Goal: Information Seeking & Learning: Learn about a topic

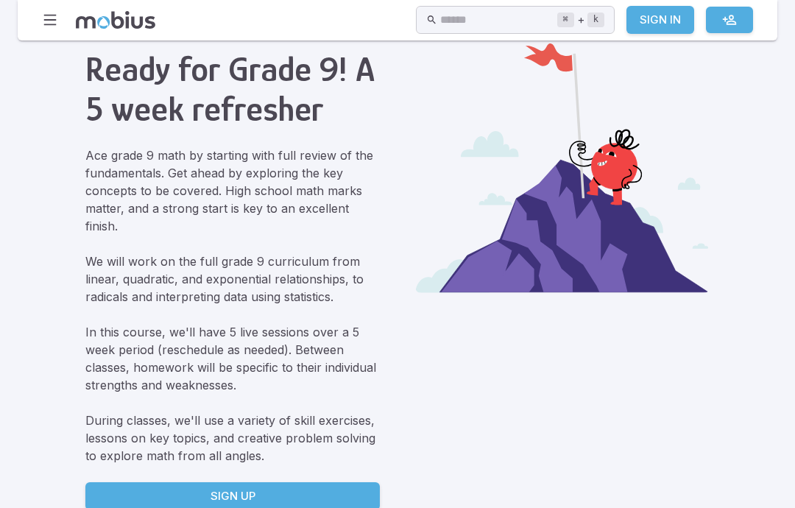
scroll to position [61, 0]
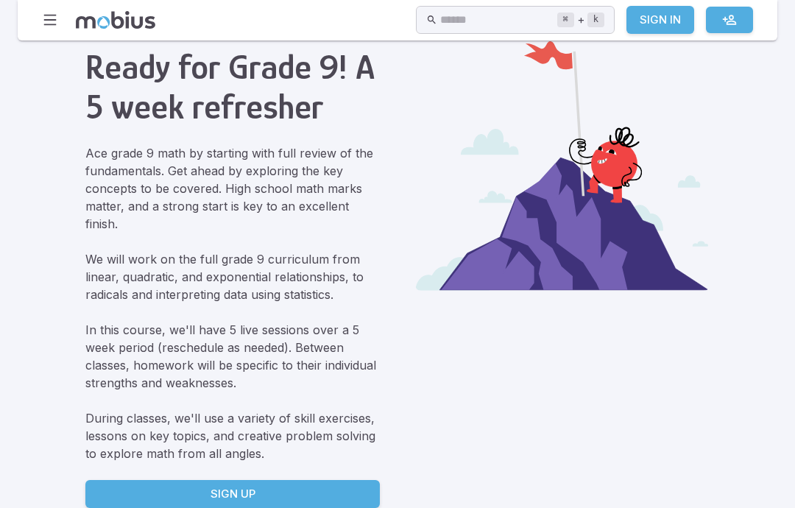
click at [68, 87] on div "Ready for Grade 9! A 5 week refresher Ace grade 9 math by starting with full re…" at bounding box center [398, 280] width 660 height 561
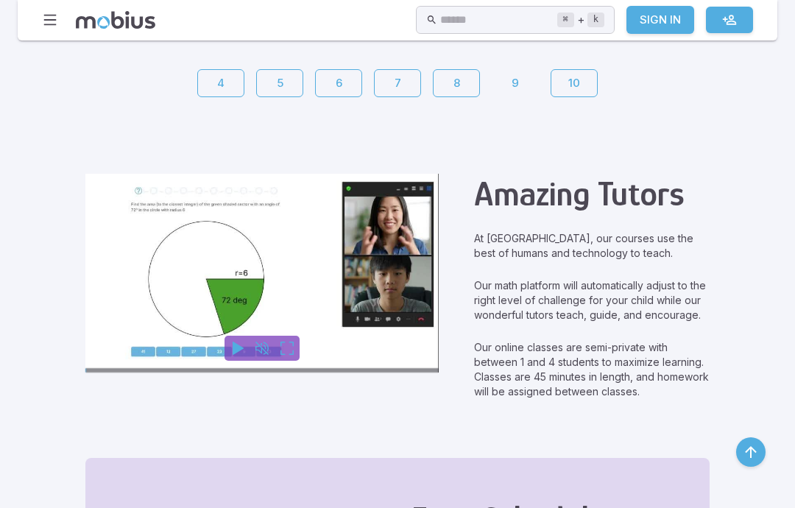
scroll to position [646, 0]
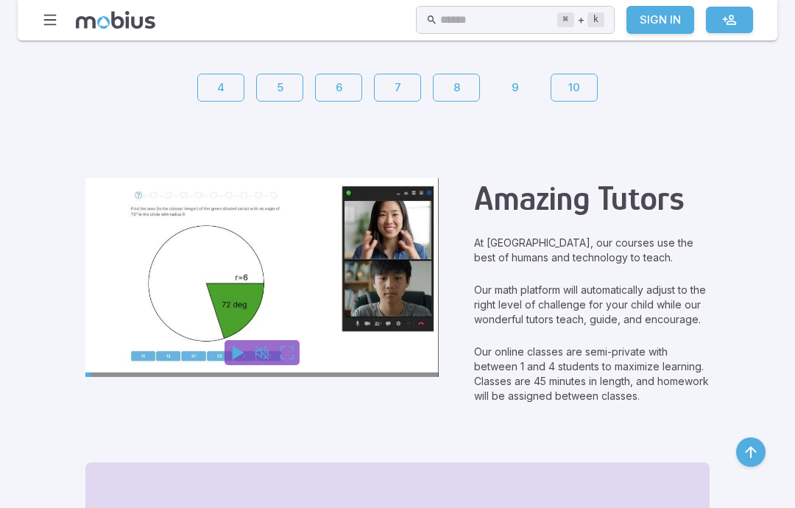
click at [143, 236] on video at bounding box center [261, 277] width 353 height 199
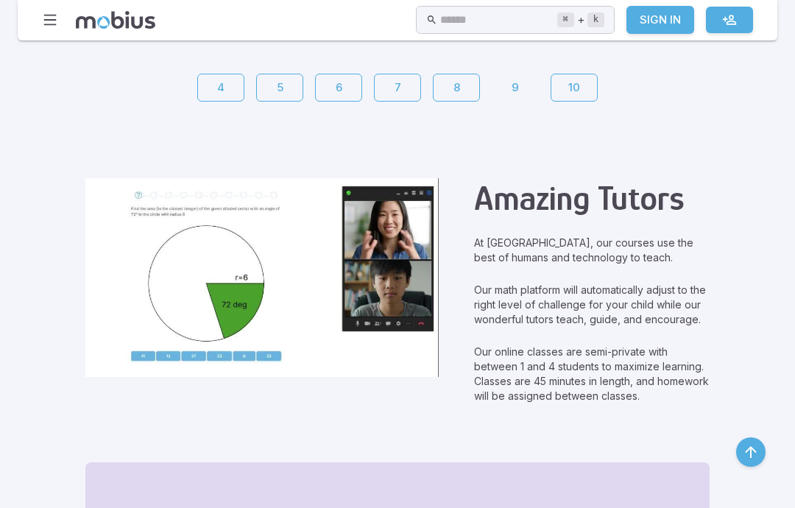
click at [144, 249] on video at bounding box center [261, 277] width 353 height 199
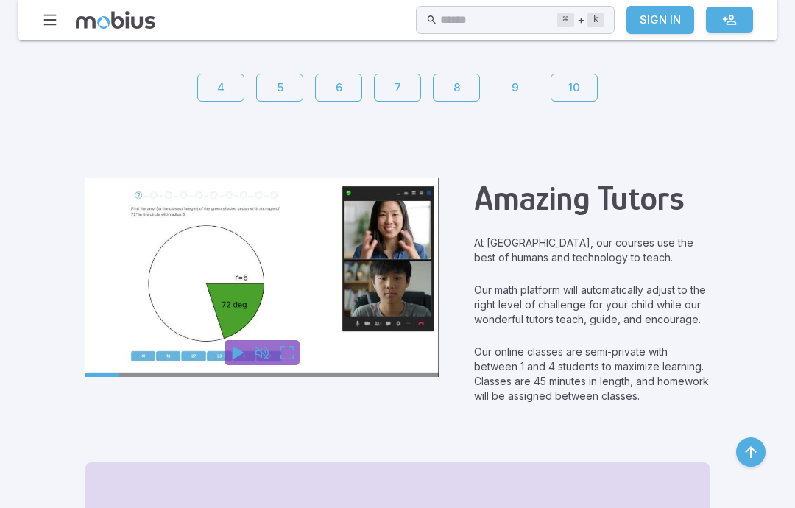
click at [197, 93] on link "4" at bounding box center [220, 88] width 47 height 28
click at [76, 28] on icon at bounding box center [116, 20] width 80 height 18
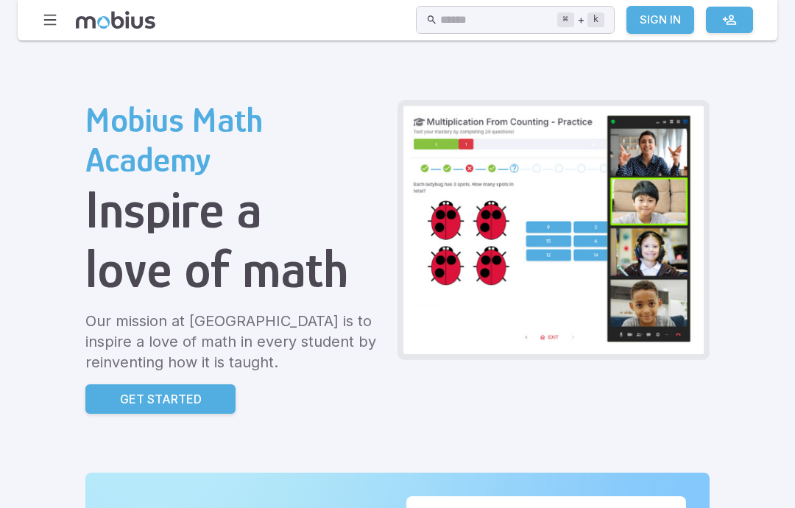
click at [512, 266] on img at bounding box center [553, 230] width 300 height 248
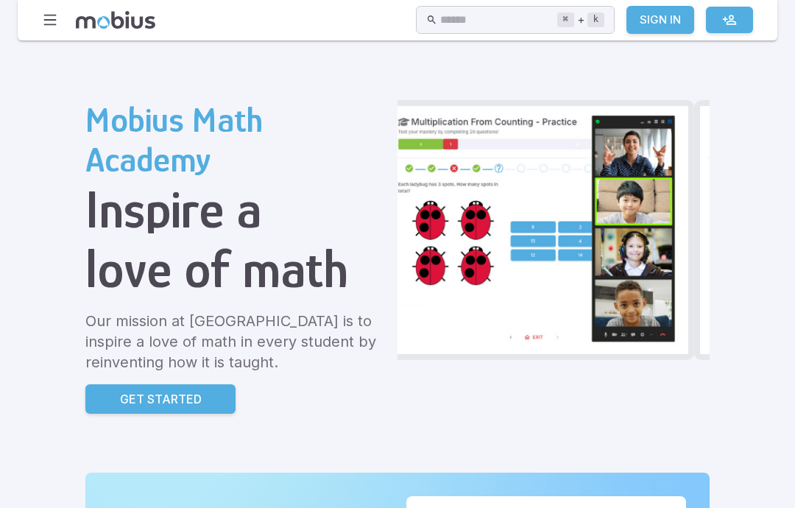
click at [542, 232] on img at bounding box center [538, 230] width 300 height 248
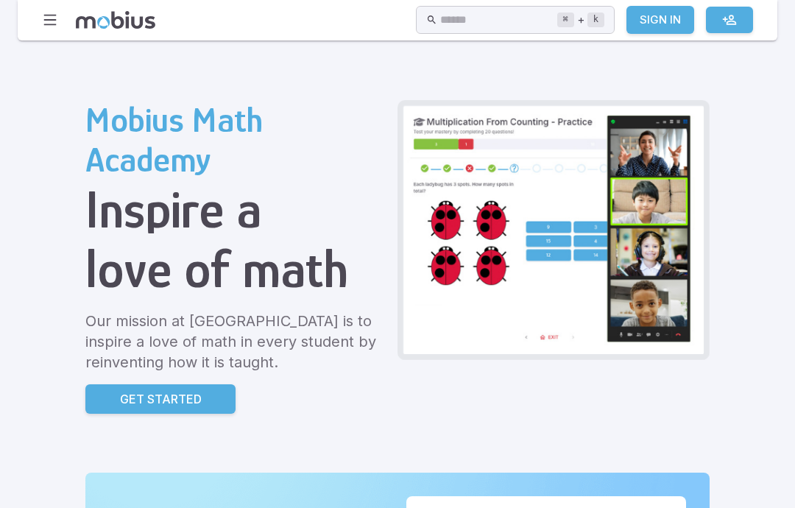
click at [403, 224] on img at bounding box center [553, 230] width 300 height 248
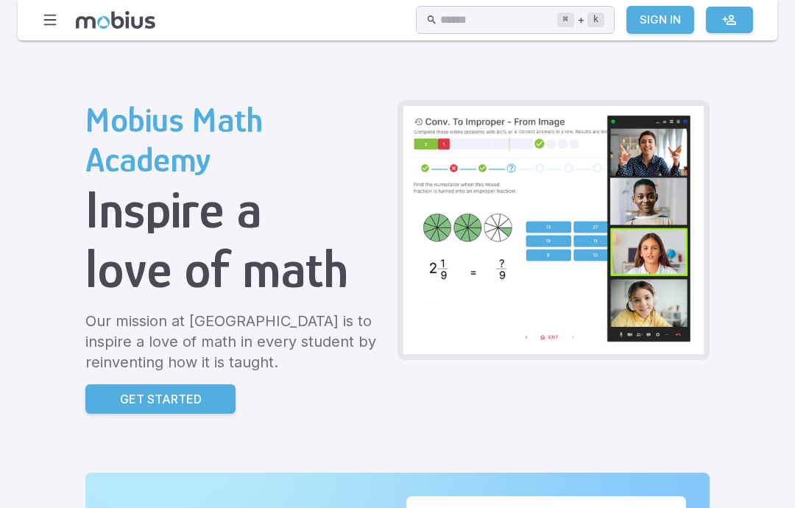
click at [430, 239] on img at bounding box center [553, 230] width 300 height 248
click at [403, 252] on img at bounding box center [553, 230] width 300 height 248
click at [403, 264] on img at bounding box center [553, 230] width 300 height 248
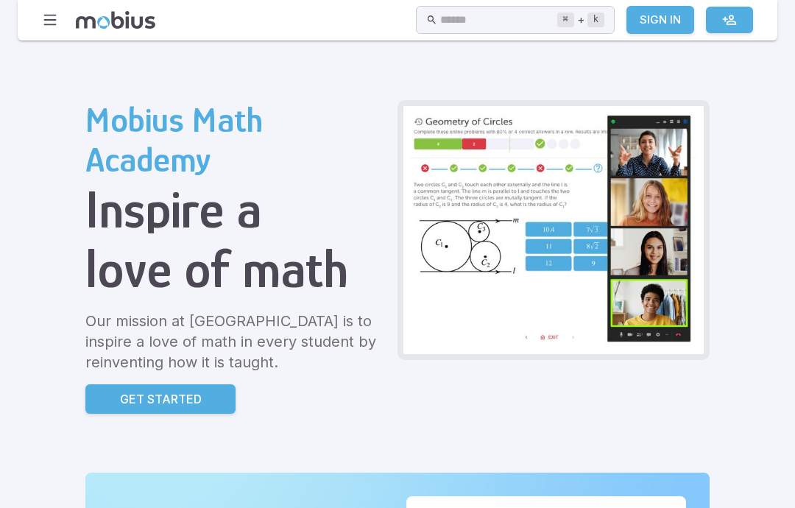
click at [403, 239] on img at bounding box center [553, 230] width 300 height 248
click at [405, 241] on img at bounding box center [553, 230] width 300 height 248
click at [403, 250] on img at bounding box center [553, 230] width 300 height 248
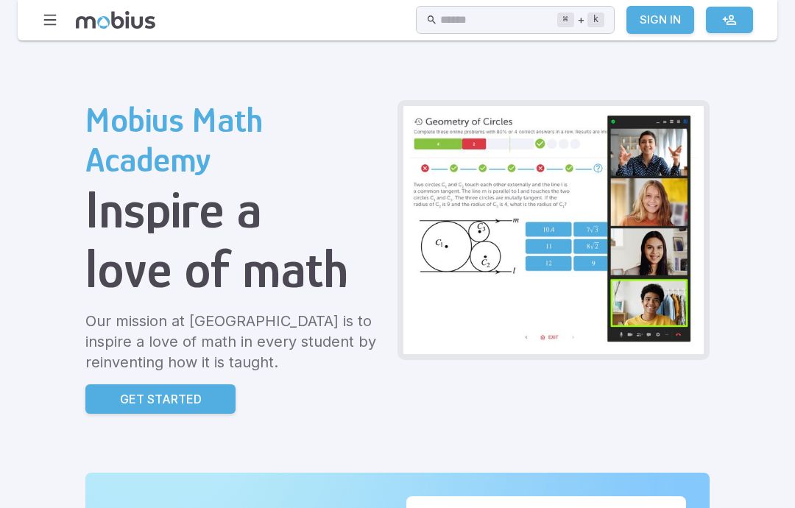
click at [403, 252] on img at bounding box center [553, 230] width 300 height 248
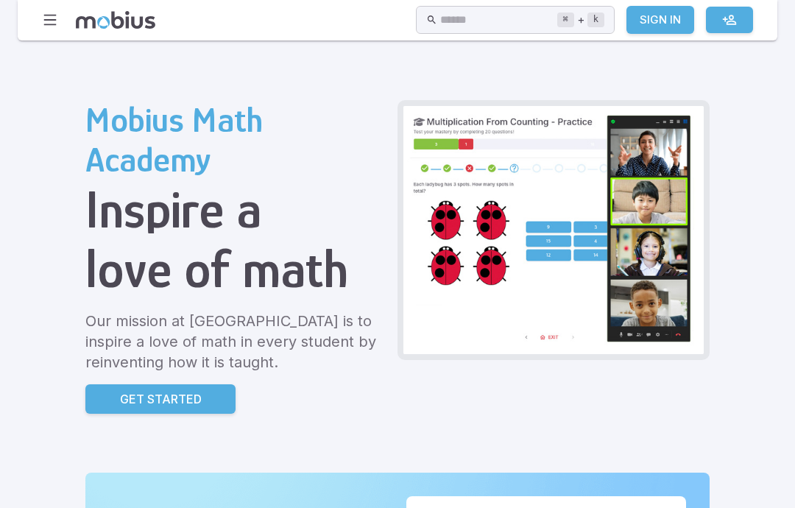
click at [411, 250] on img at bounding box center [553, 230] width 300 height 248
click at [403, 255] on img at bounding box center [553, 230] width 300 height 248
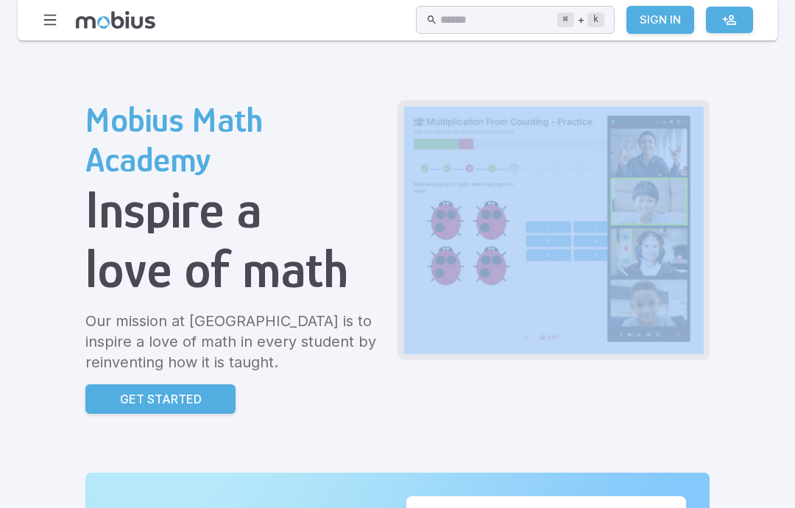
click at [448, 233] on img at bounding box center [553, 230] width 300 height 248
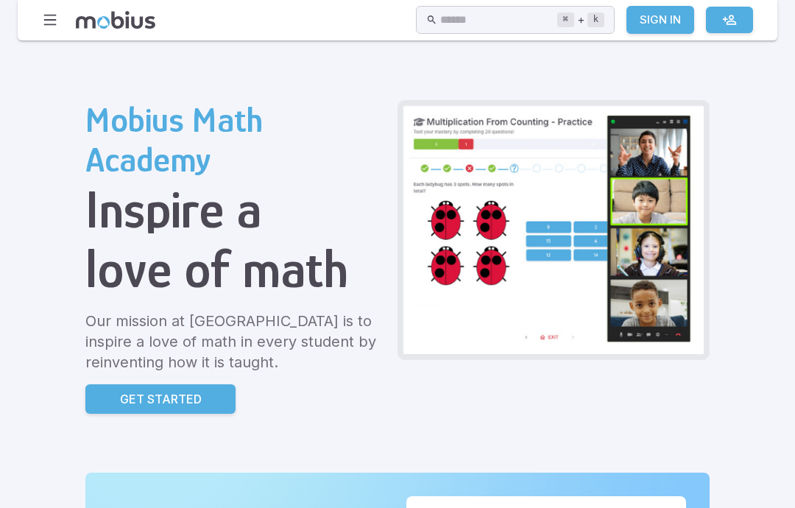
click at [447, 233] on img at bounding box center [553, 230] width 300 height 248
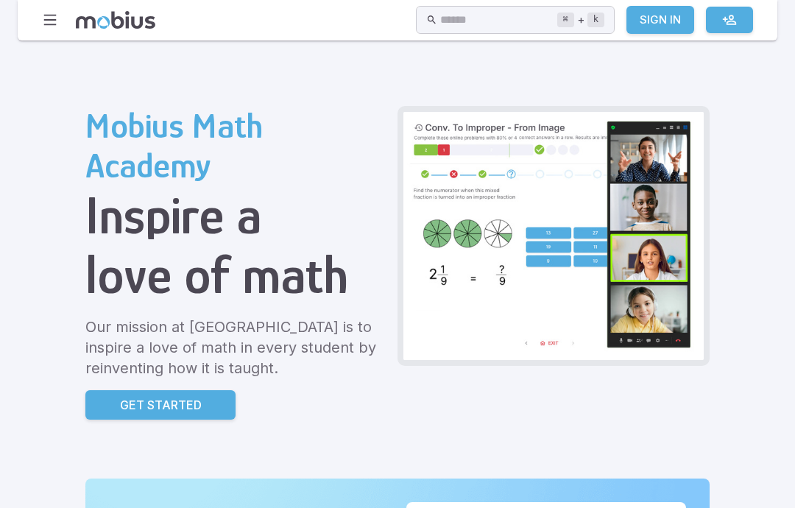
click at [423, 272] on img at bounding box center [553, 236] width 300 height 248
click at [435, 247] on img at bounding box center [553, 236] width 300 height 248
click at [447, 237] on img at bounding box center [553, 236] width 300 height 248
click at [446, 236] on img at bounding box center [553, 236] width 300 height 248
click at [447, 228] on img at bounding box center [553, 236] width 300 height 248
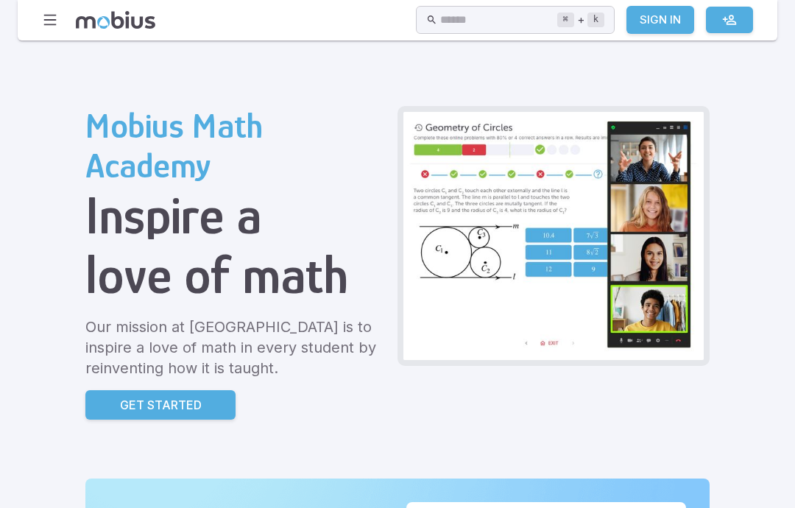
click at [448, 226] on img at bounding box center [553, 236] width 300 height 248
click at [442, 233] on img at bounding box center [553, 236] width 300 height 248
click at [403, 258] on img at bounding box center [553, 236] width 300 height 248
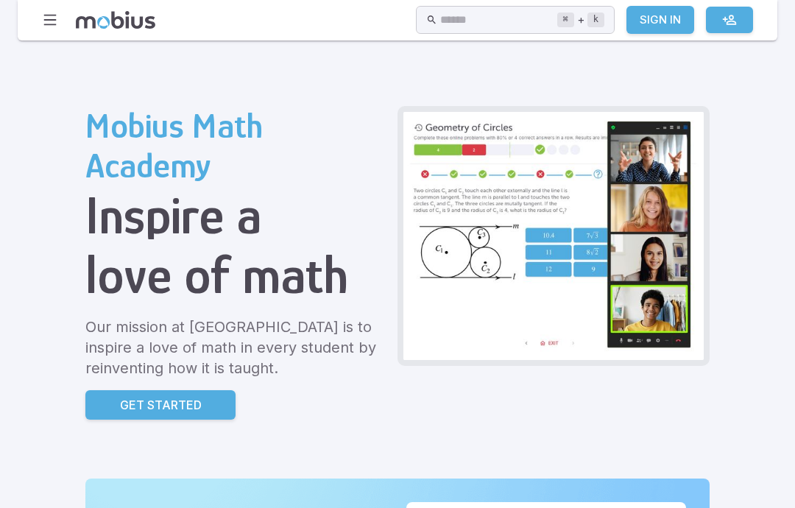
click at [420, 228] on img at bounding box center [553, 236] width 300 height 248
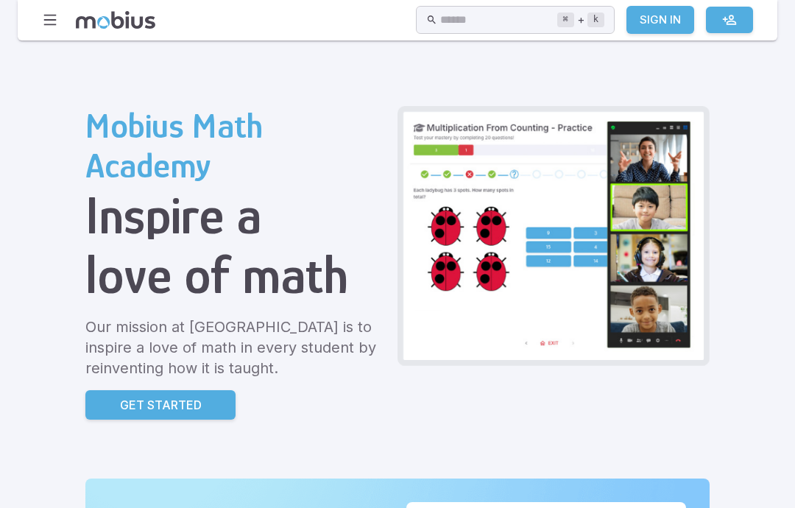
click at [412, 247] on img at bounding box center [553, 236] width 300 height 248
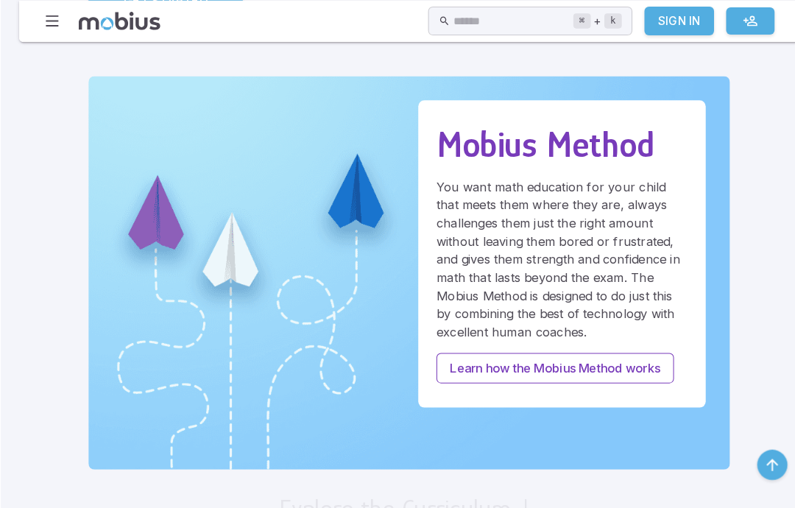
scroll to position [382, 0]
